Goal: Task Accomplishment & Management: Complete application form

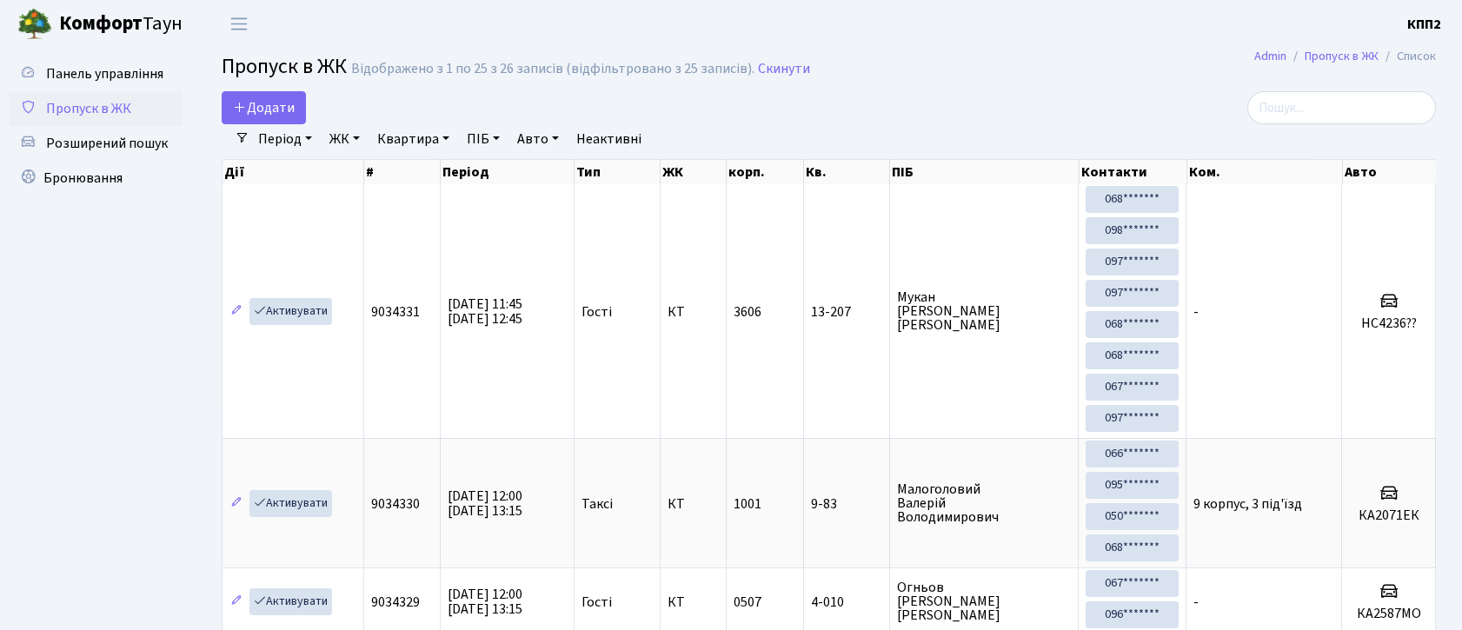
select select "25"
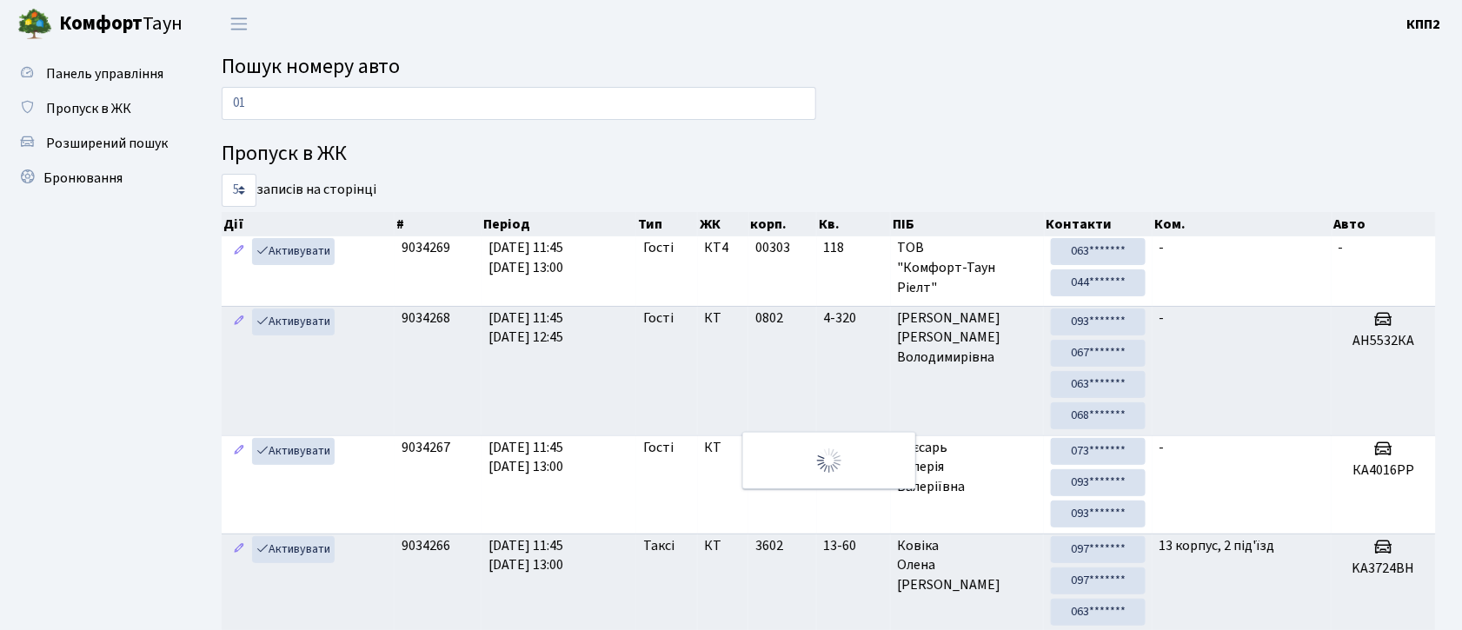
type input "0"
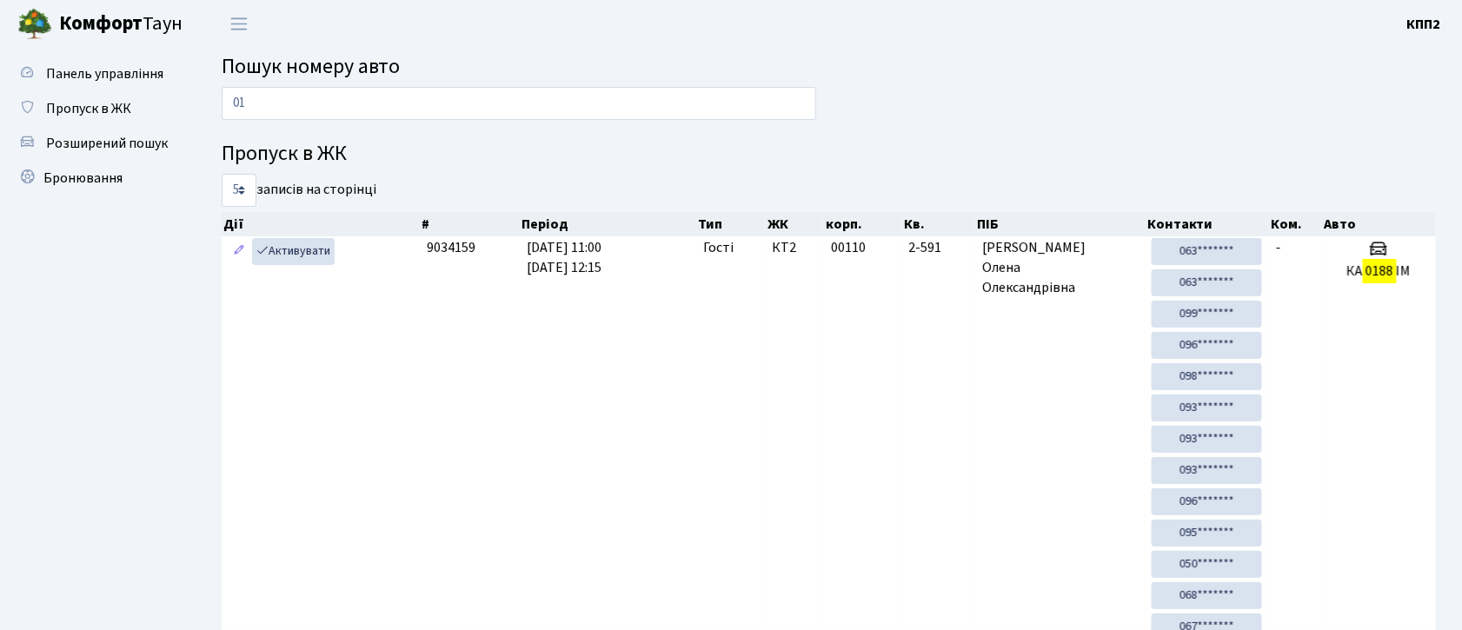
type input "0"
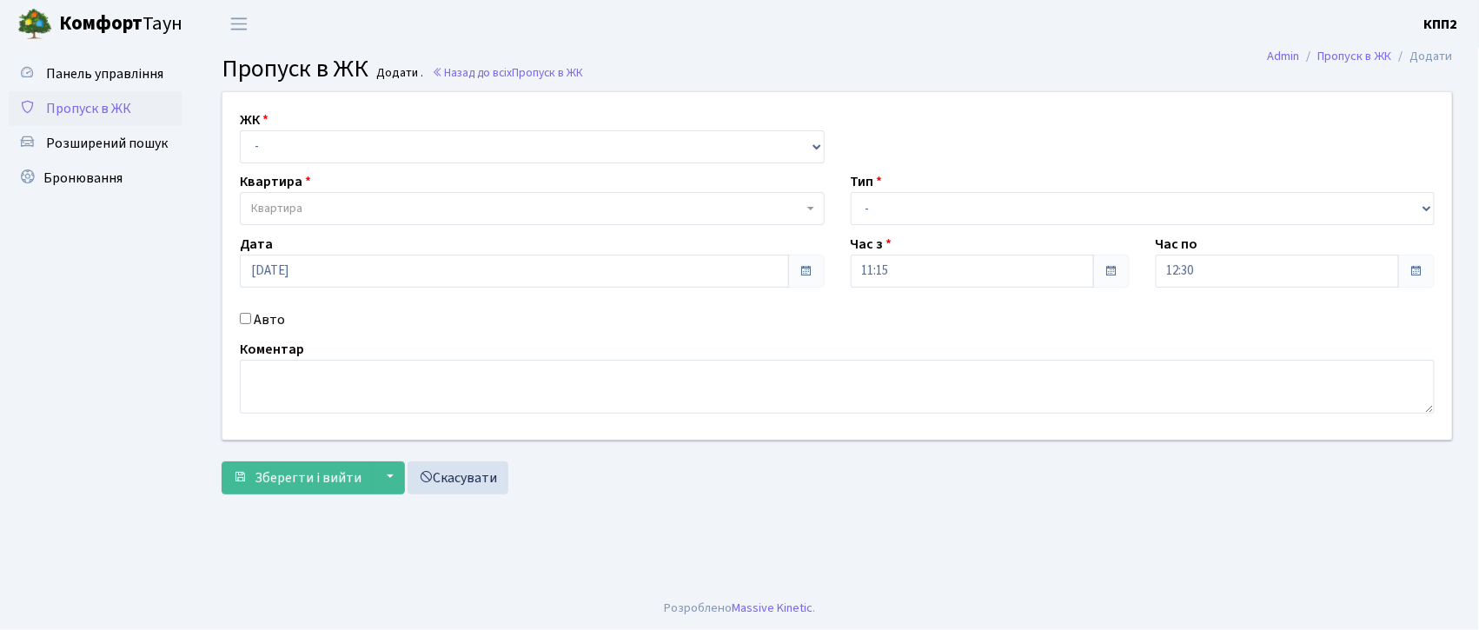
click at [243, 318] on input "Авто" at bounding box center [245, 318] width 11 height 11
checkbox input "true"
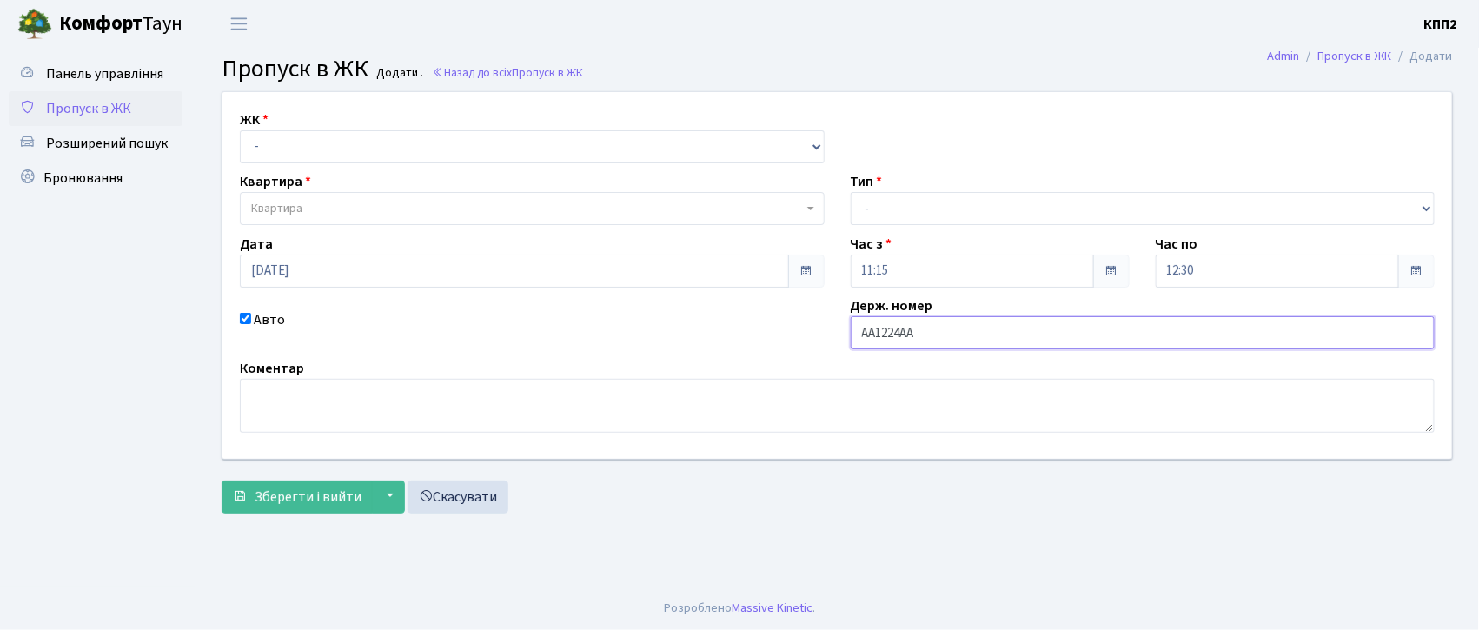
type input "АА1224АА"
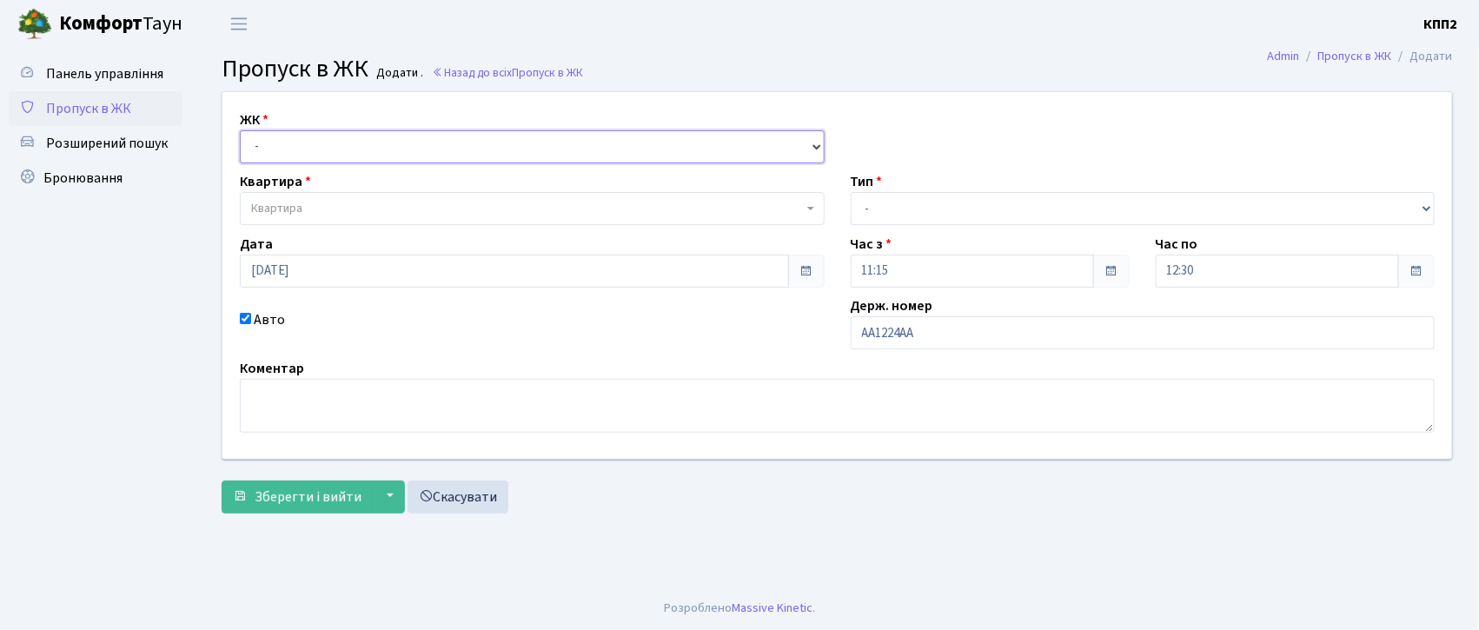
drag, startPoint x: 456, startPoint y: 139, endPoint x: 456, endPoint y: 162, distance: 22.6
click at [456, 139] on select "- КТ, вул. Регенераторна, 4 КТ2, просп. [STREET_ADDRESS] [STREET_ADDRESS] [PERS…" at bounding box center [532, 146] width 585 height 33
select select "271"
click at [240, 130] on select "- КТ, вул. Регенераторна, 4 КТ2, просп. [STREET_ADDRESS] [STREET_ADDRESS] [PERS…" at bounding box center [532, 146] width 585 height 33
select select
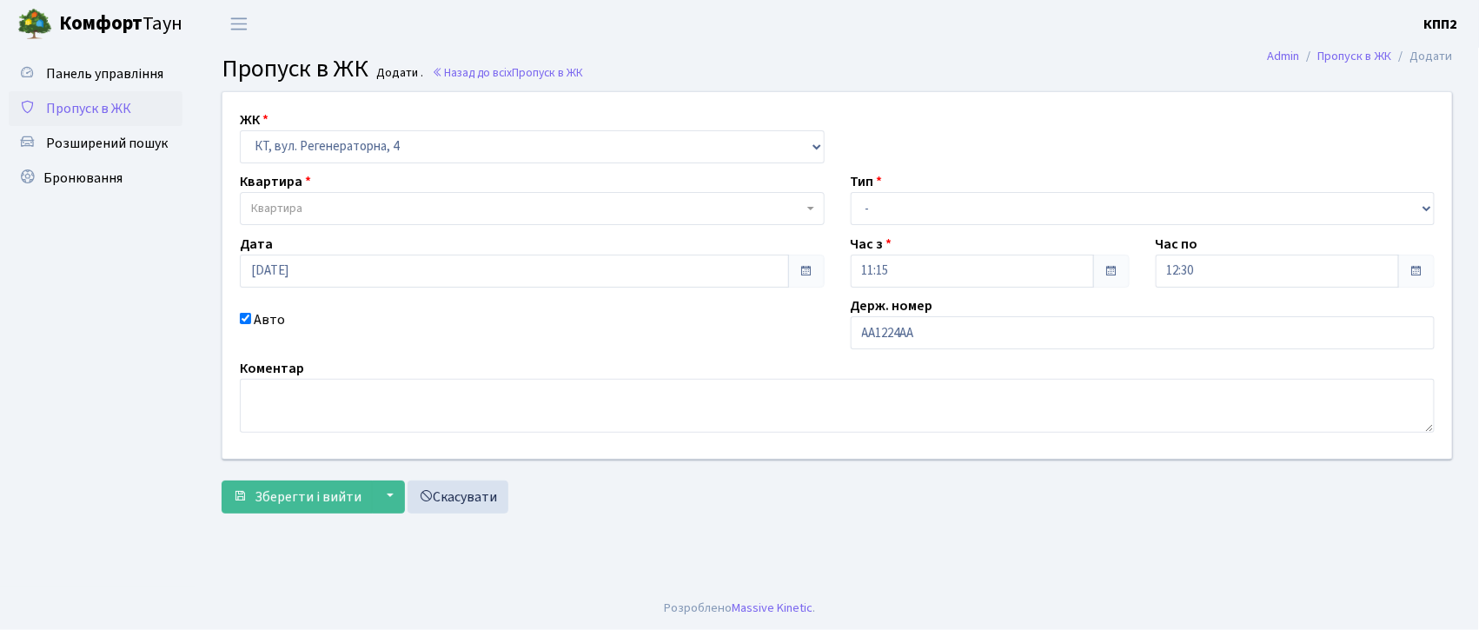
click at [455, 210] on span "Квартира" at bounding box center [527, 208] width 552 height 17
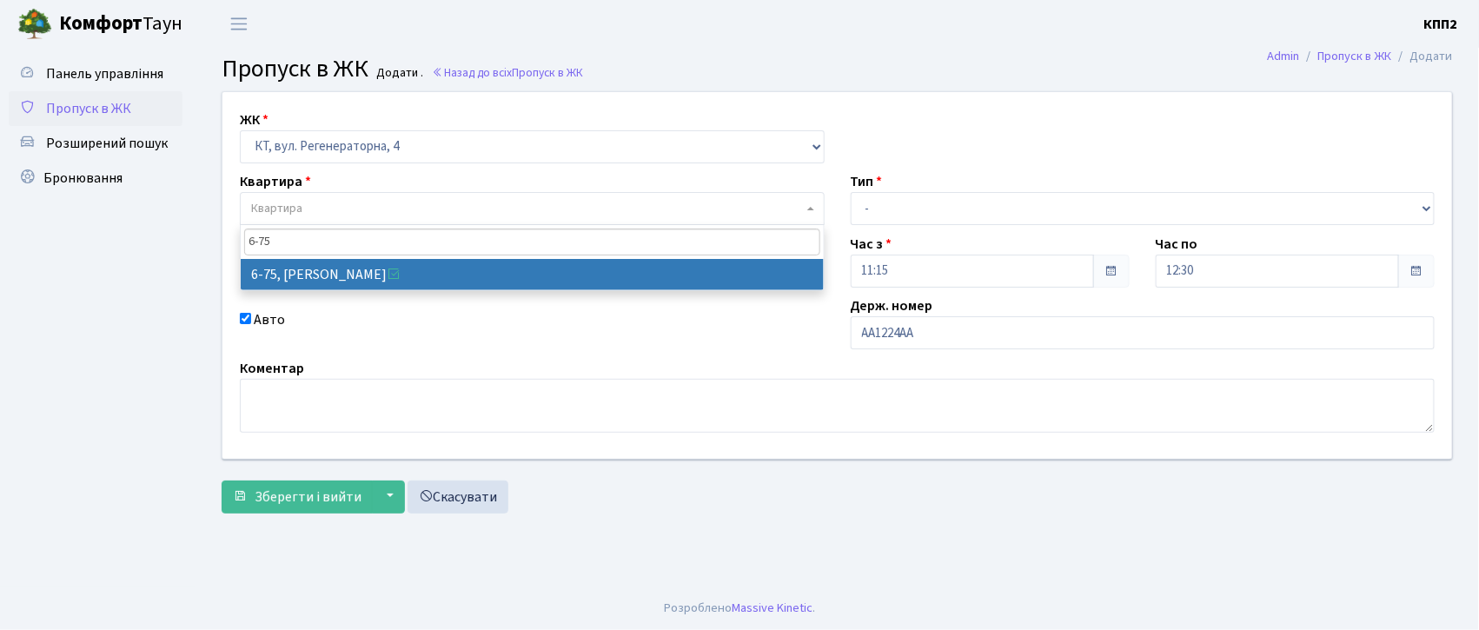
type input "6-75"
select select "5300"
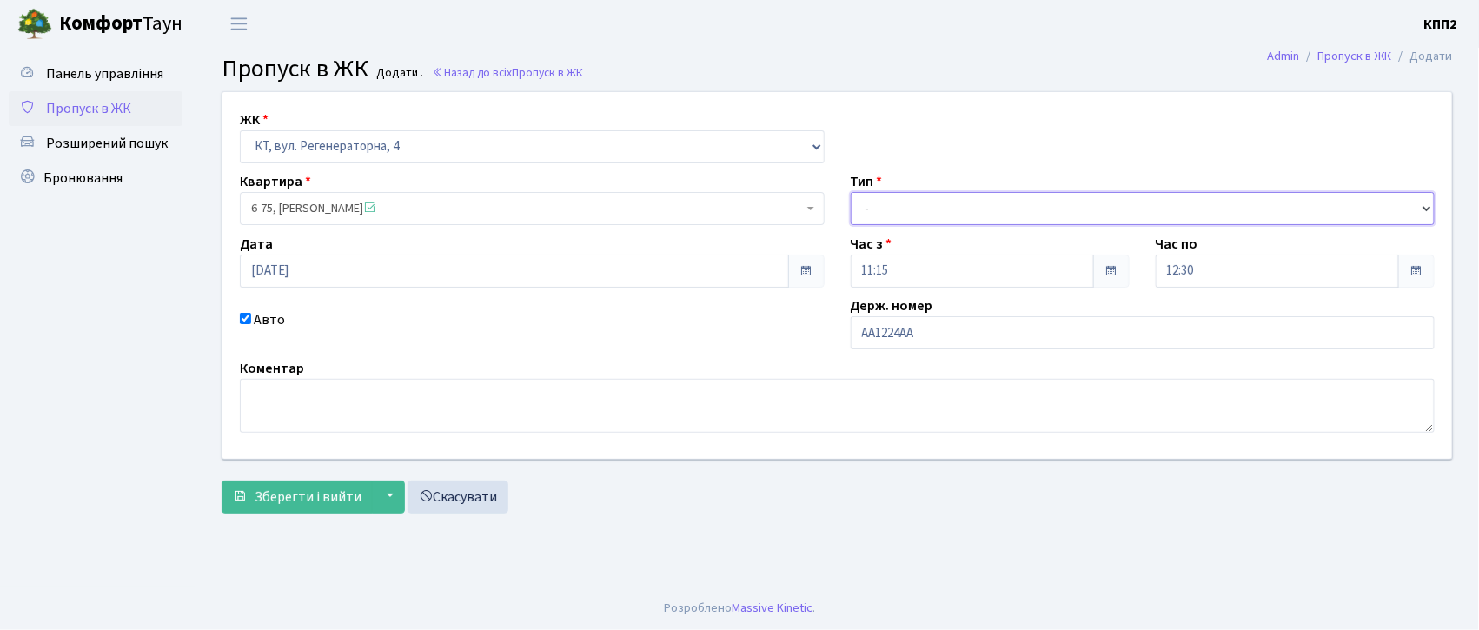
click at [1052, 203] on select "- Доставка Таксі Гості Сервіс" at bounding box center [1143, 208] width 585 height 33
select select "1"
click at [851, 192] on select "- Доставка Таксі Гості Сервіс" at bounding box center [1143, 208] width 585 height 33
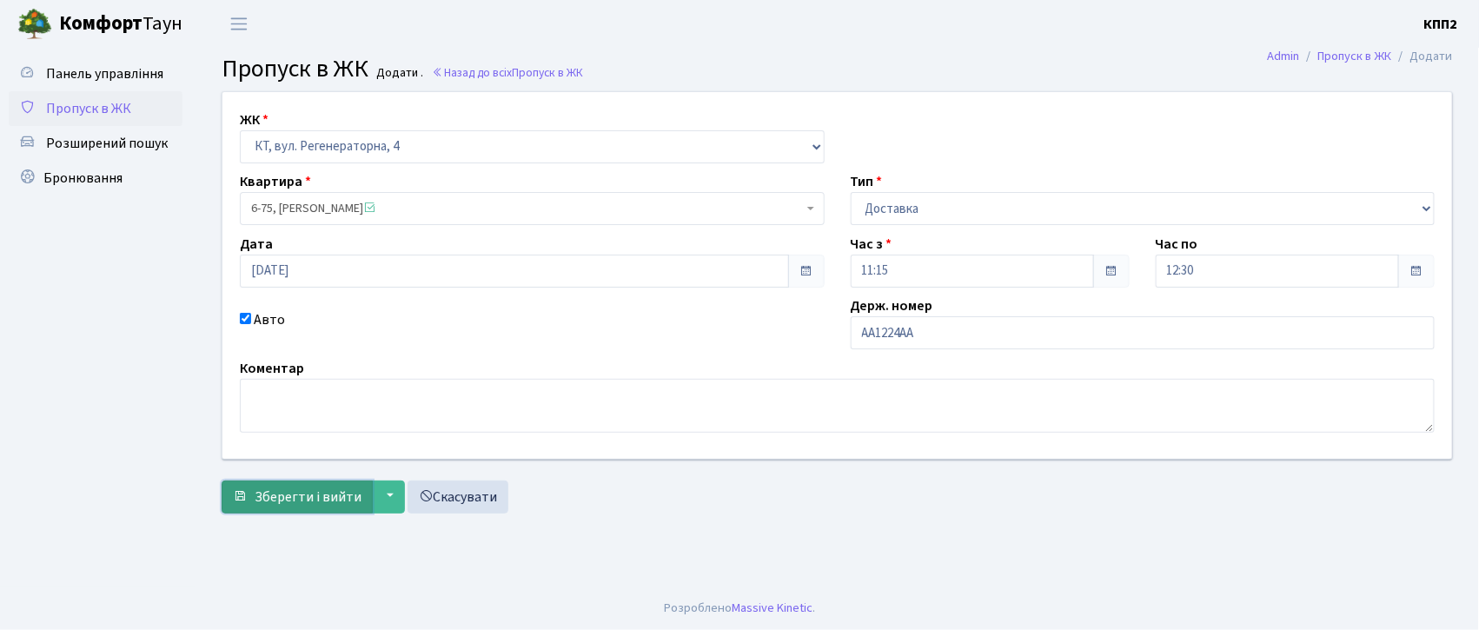
click at [344, 494] on span "Зберегти і вийти" at bounding box center [308, 497] width 107 height 19
